Goal: Consume media (video, audio)

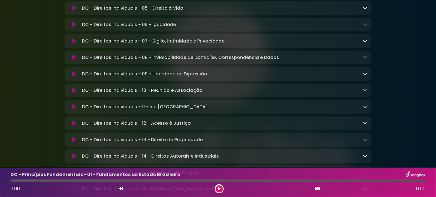
scroll to position [199, 0]
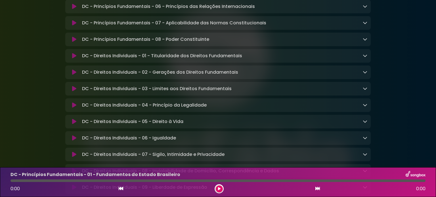
drag, startPoint x: 74, startPoint y: 59, endPoint x: 76, endPoint y: 61, distance: 3.0
click at [74, 59] on icon at bounding box center [74, 56] width 4 height 6
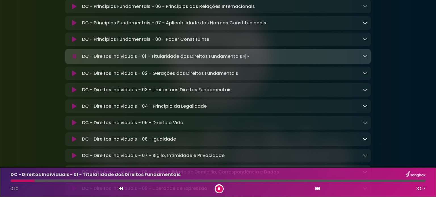
click at [365, 58] on icon at bounding box center [365, 56] width 5 height 5
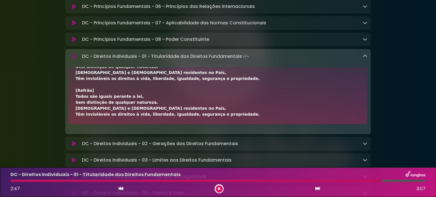
scroll to position [227, 0]
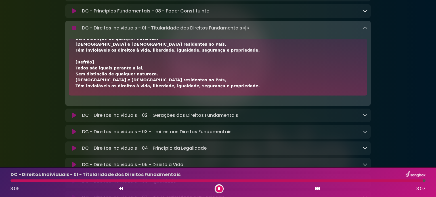
click at [365, 30] on icon at bounding box center [365, 28] width 5 height 5
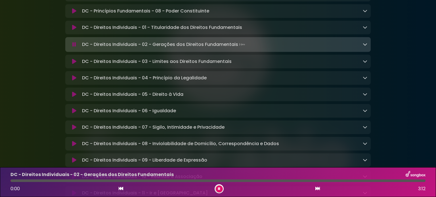
click at [365, 47] on icon at bounding box center [365, 44] width 5 height 5
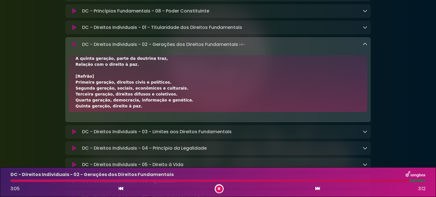
click at [363, 47] on icon at bounding box center [365, 44] width 5 height 5
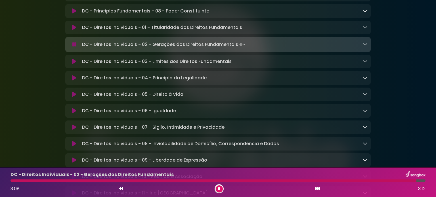
click at [366, 64] on icon at bounding box center [365, 61] width 5 height 5
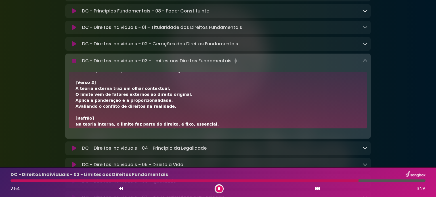
scroll to position [165, 0]
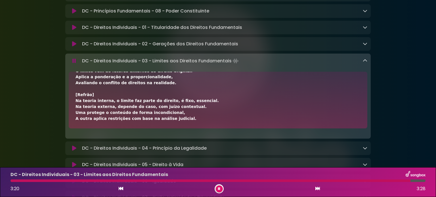
click at [365, 63] on icon at bounding box center [365, 60] width 5 height 5
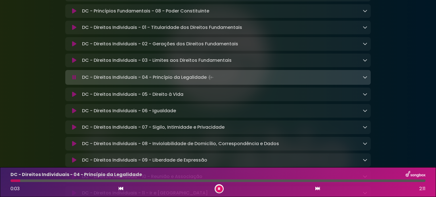
click at [367, 79] on icon at bounding box center [365, 77] width 5 height 5
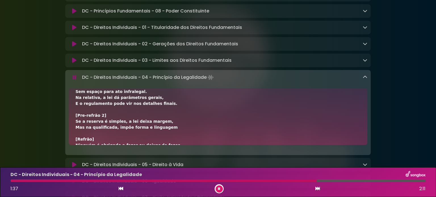
scroll to position [142, 0]
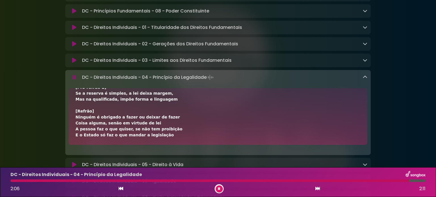
click at [364, 79] on icon at bounding box center [365, 77] width 5 height 5
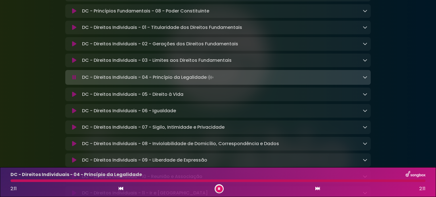
click at [219, 189] on icon at bounding box center [219, 188] width 2 height 3
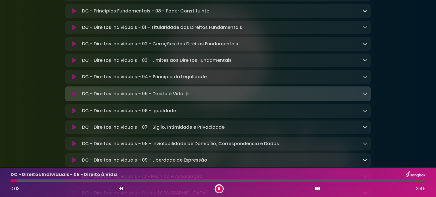
click at [217, 191] on button at bounding box center [219, 189] width 7 height 7
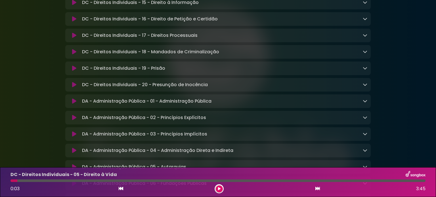
scroll to position [511, 0]
